Goal: Information Seeking & Learning: Learn about a topic

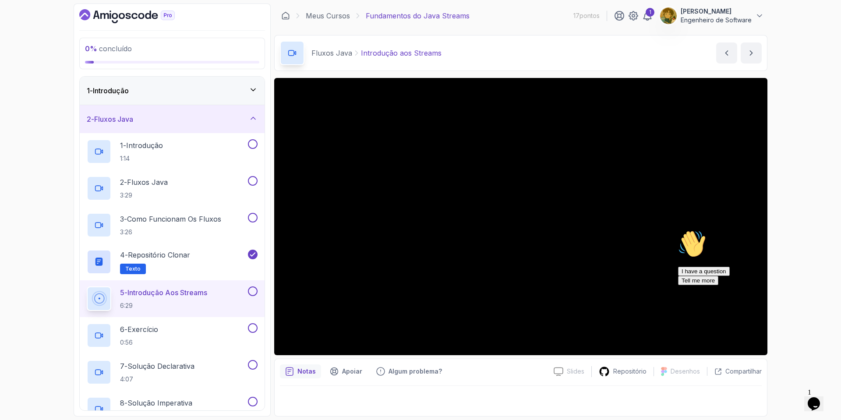
click at [473, 285] on div "I have a question Tell me more" at bounding box center [757, 276] width 158 height 18
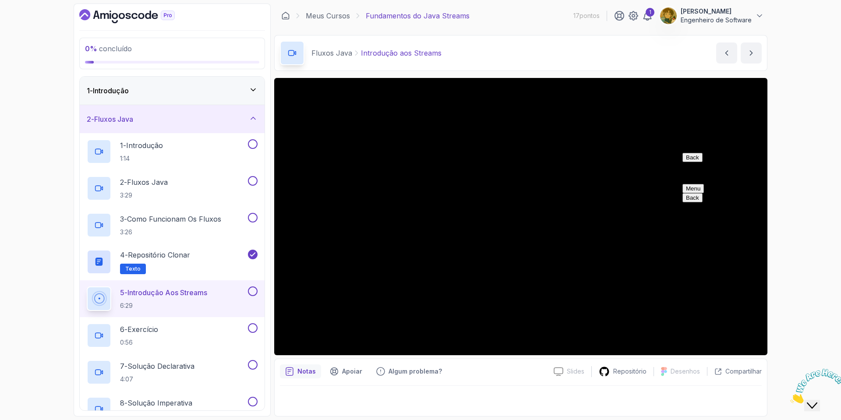
click at [473, 135] on div "0 % concluído 1 - Introdução 2 - Fluxos Java 1 - Introdução 1:14 2 - Fluxos Jav…" at bounding box center [420, 210] width 841 height 420
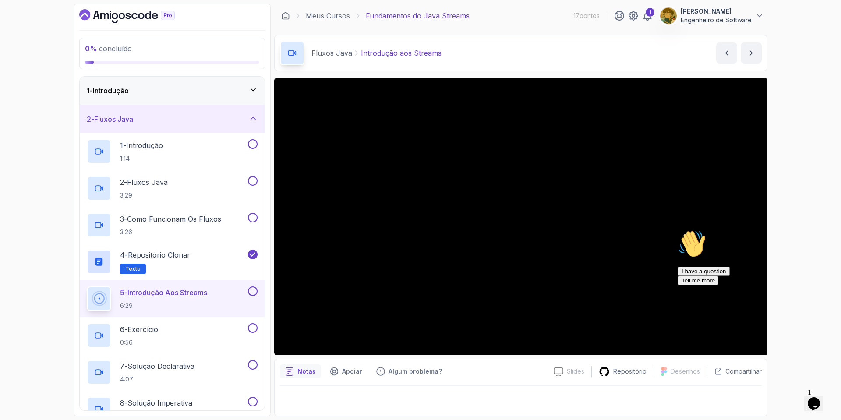
click at [473, 192] on div "0 % concluído 1 - Introdução 2 - Fluxos Java 1 - Introdução 1:14 2 - Fluxos Jav…" at bounding box center [420, 210] width 841 height 420
click at [473, 202] on icon "Chat attention grabber" at bounding box center [678, 202] width 0 height 0
click at [473, 403] on img at bounding box center [817, 386] width 54 height 35
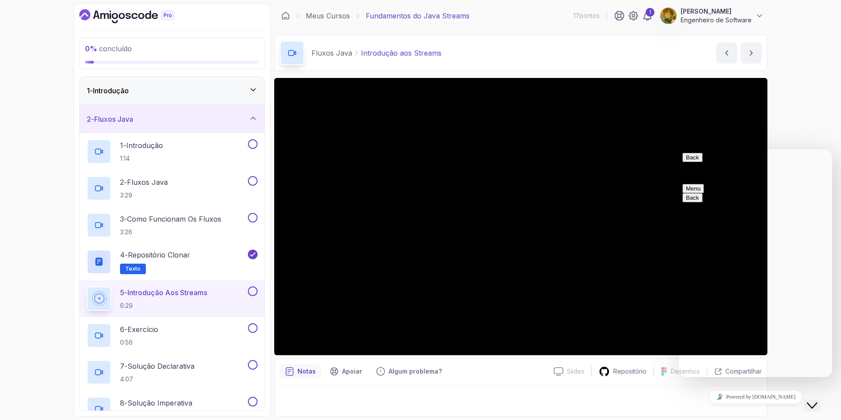
drag, startPoint x: 819, startPoint y: 134, endPoint x: 143, endPoint y: 1, distance: 688.4
click at [473, 134] on div "0 % concluído 1 - Introdução 2 - Fluxos Java 1 - Introdução 1:14 2 - Fluxos Jav…" at bounding box center [420, 210] width 841 height 420
click at [473, 162] on button "Back" at bounding box center [692, 157] width 20 height 9
click at [473, 121] on div "0 % concluído 1 - Introdução 2 - Fluxos Java 1 - Introdução 1:14 2 - Fluxos Jav…" at bounding box center [420, 210] width 841 height 420
click at [473, 406] on button "Close Chat This icon closes the chat window." at bounding box center [812, 405] width 16 height 11
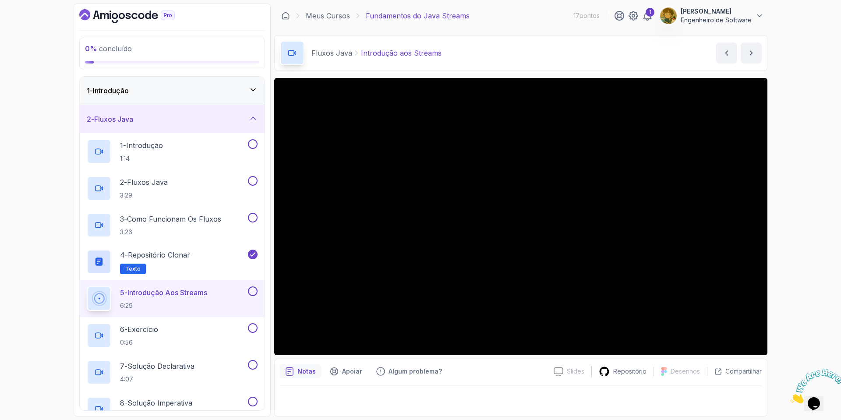
click at [473, 266] on div "0 % concluído 1 - Introdução 2 - Fluxos Java 1 - Introdução 1:14 2 - Fluxos Jav…" at bounding box center [420, 210] width 841 height 420
